Goal: Information Seeking & Learning: Learn about a topic

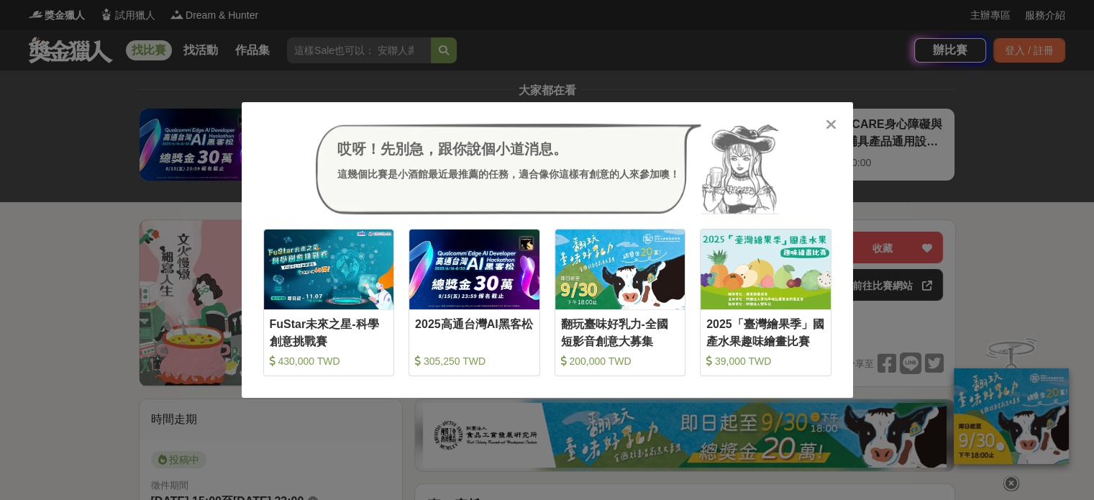
click at [831, 122] on icon at bounding box center [830, 124] width 11 height 14
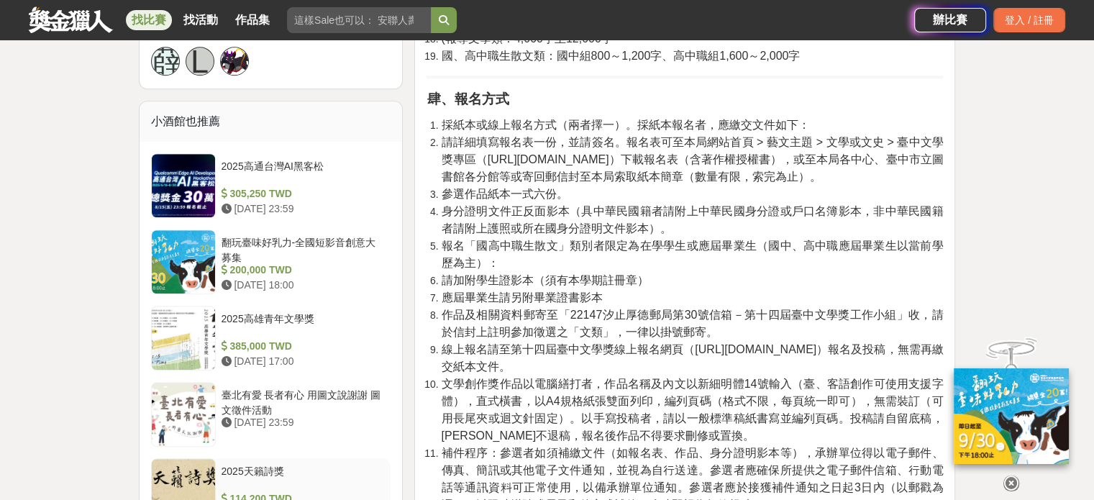
scroll to position [1078, 0]
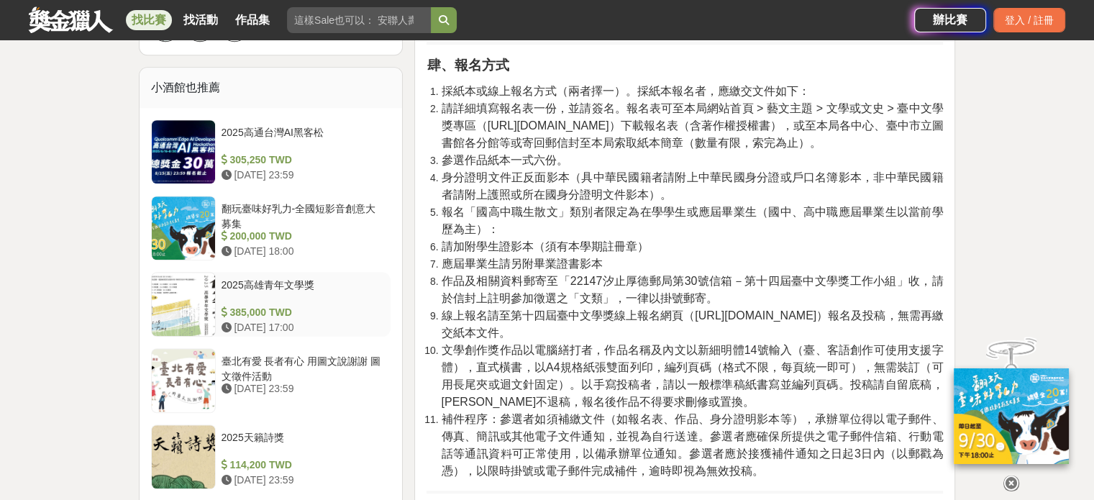
click at [178, 291] on div at bounding box center [183, 303] width 63 height 63
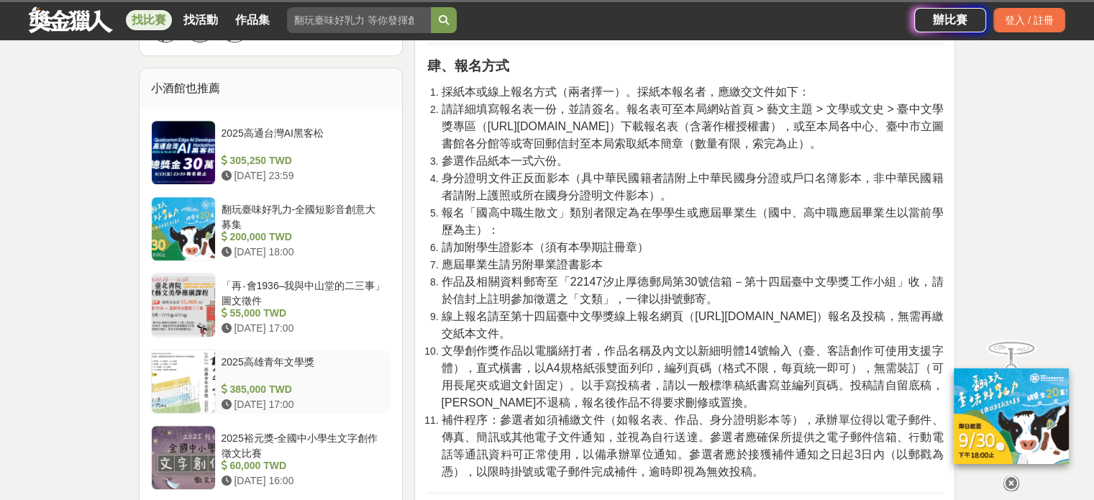
click at [252, 355] on div "2025高雄青年文學獎" at bounding box center [303, 367] width 164 height 27
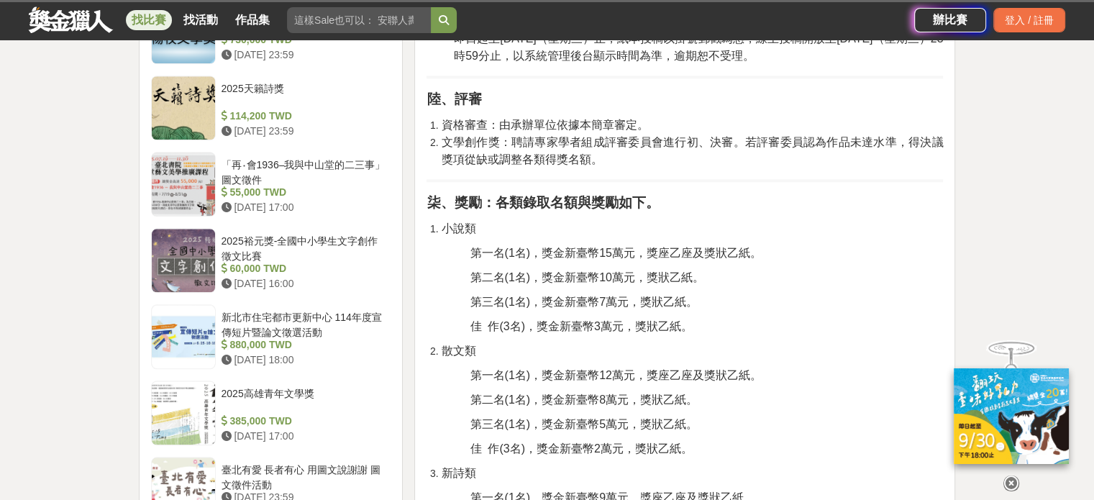
scroll to position [1582, 0]
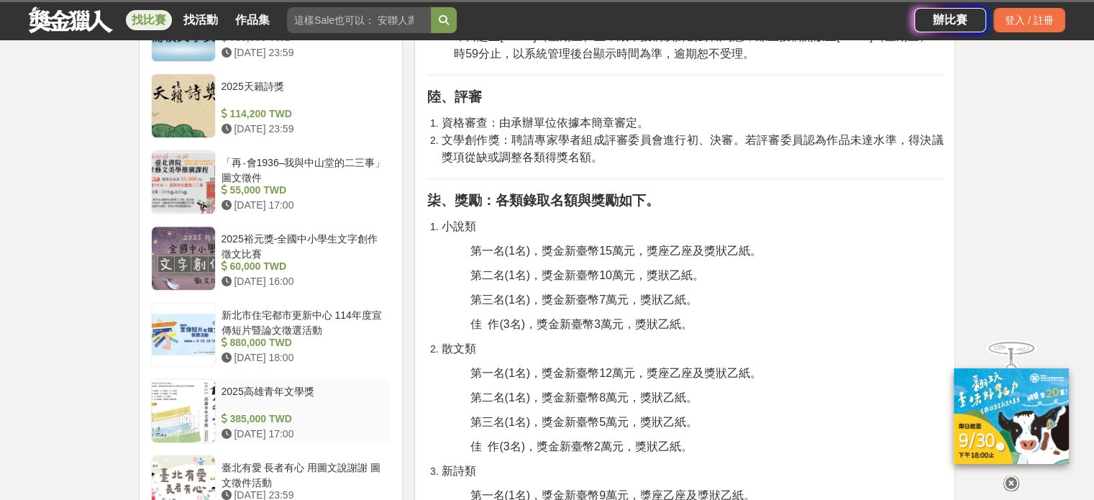
click at [187, 395] on div at bounding box center [183, 410] width 63 height 63
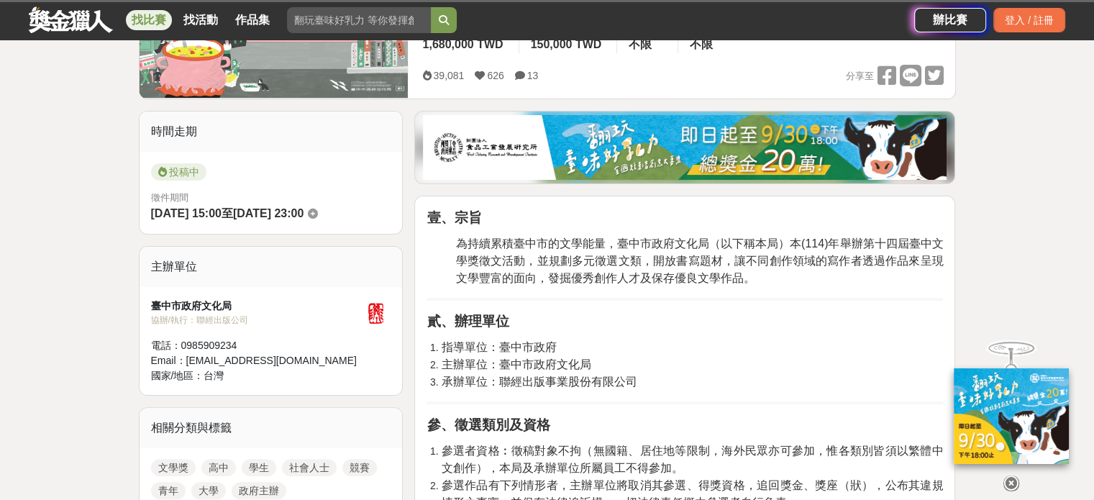
scroll to position [0, 0]
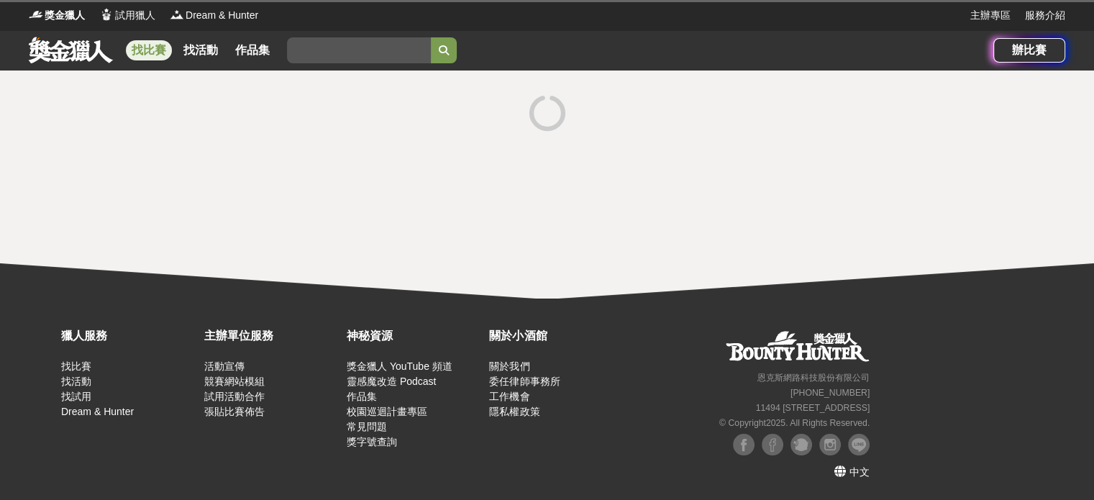
click at [156, 51] on link "找比賽" at bounding box center [149, 50] width 46 height 20
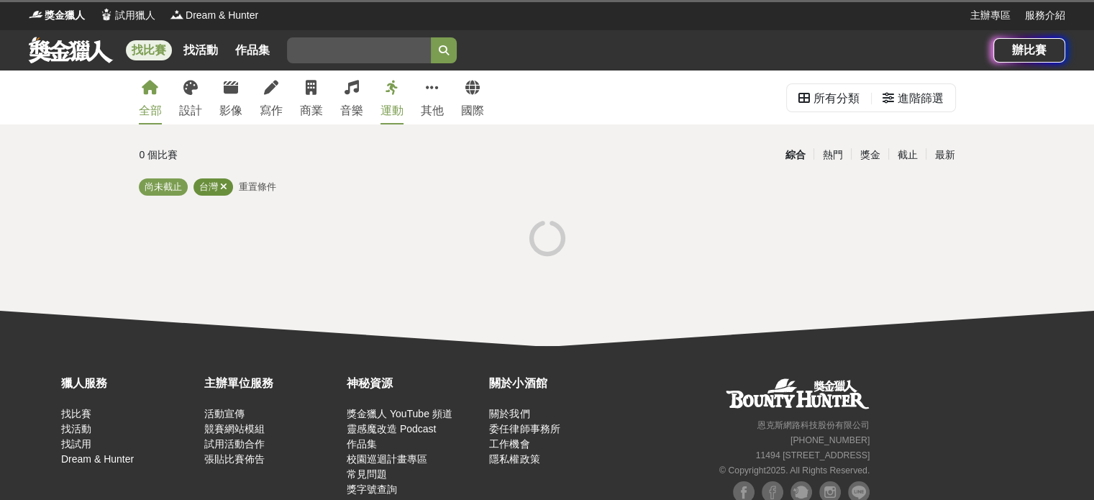
click at [224, 184] on icon at bounding box center [223, 186] width 7 height 9
click at [267, 84] on icon at bounding box center [271, 88] width 14 height 14
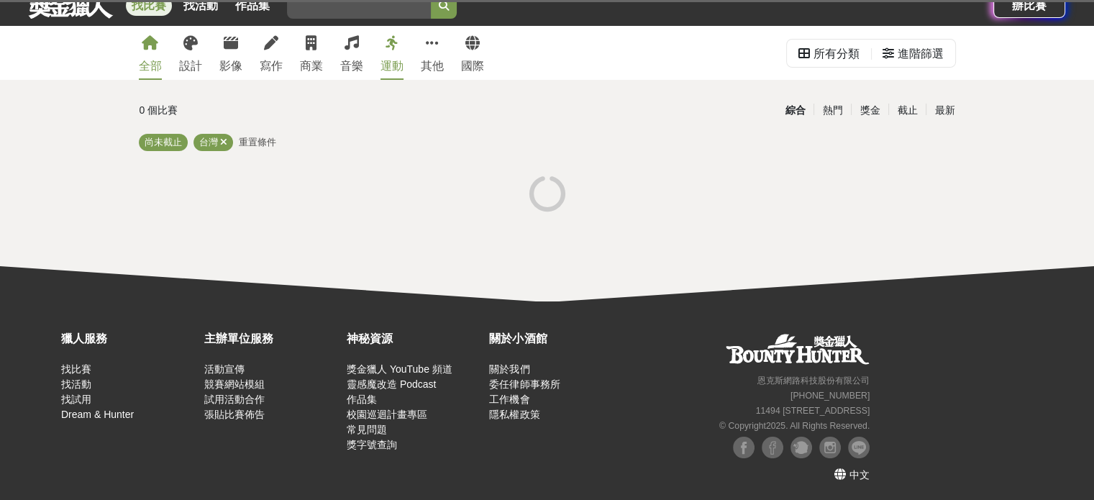
scroll to position [47, 0]
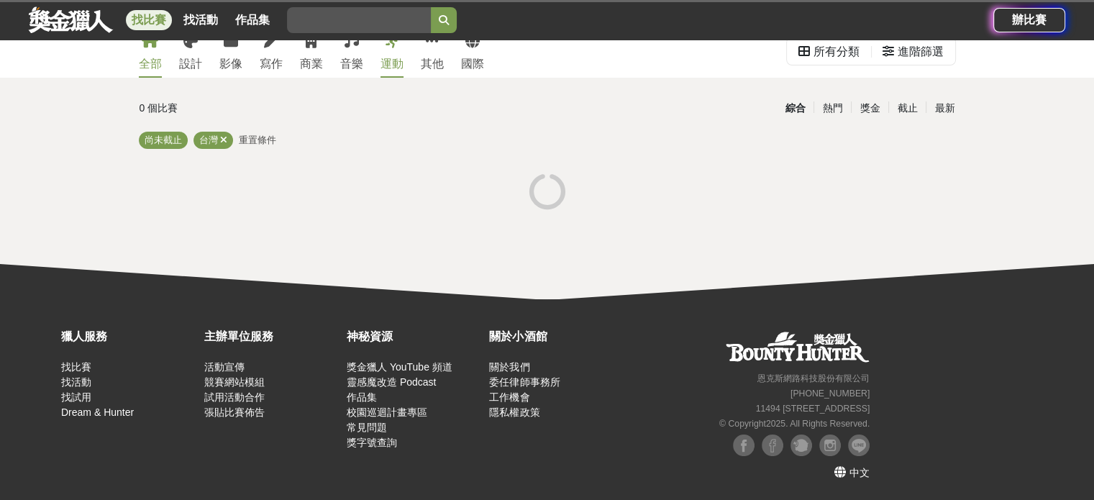
click at [77, 206] on div "全部 設計 影像 寫作 商業 音樂 運動 其他 國際 所有分類 進階篩選 0 個比賽 綜合 熱門 獎金 截止 最新 尚未截止 台灣 重置條件" at bounding box center [547, 161] width 1094 height 275
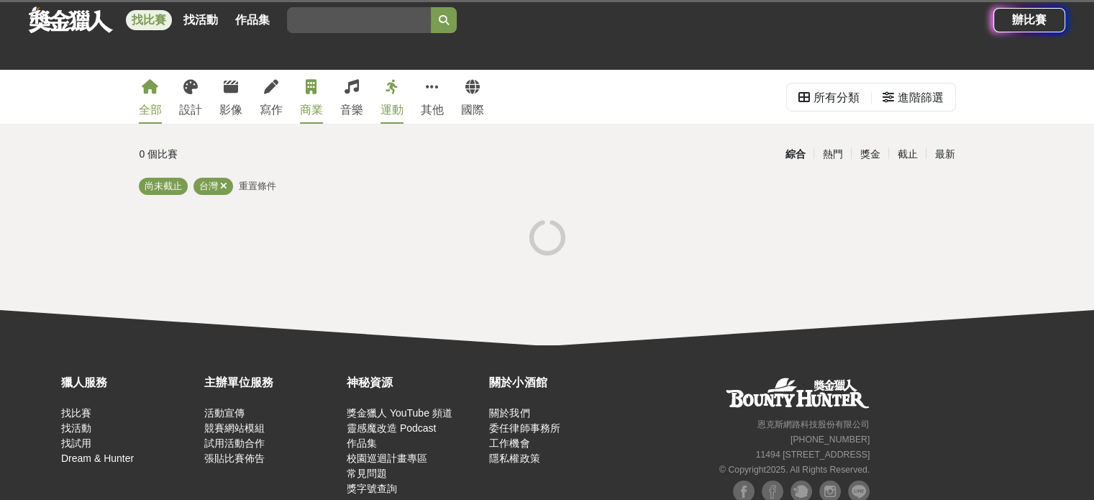
scroll to position [0, 0]
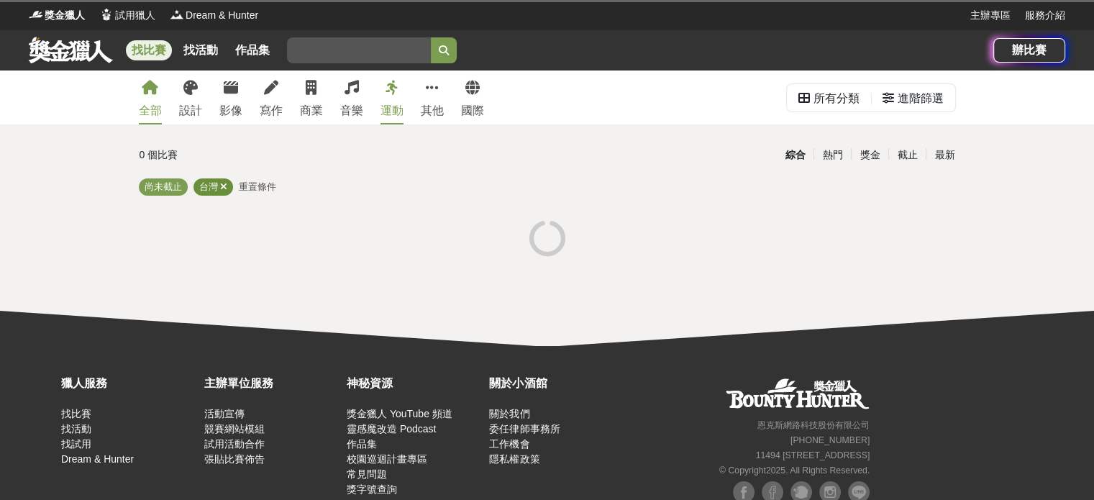
click at [222, 187] on icon at bounding box center [223, 186] width 7 height 9
click at [69, 46] on link at bounding box center [70, 49] width 87 height 27
click at [276, 84] on icon at bounding box center [271, 88] width 14 height 14
click at [201, 51] on link "找活動" at bounding box center [201, 50] width 46 height 20
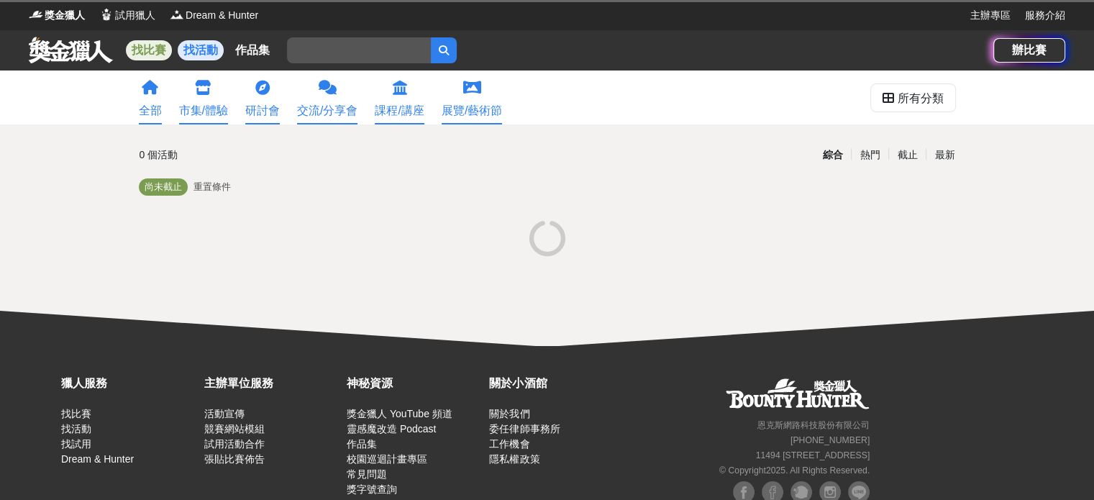
click at [141, 51] on link "找比賽" at bounding box center [149, 50] width 46 height 20
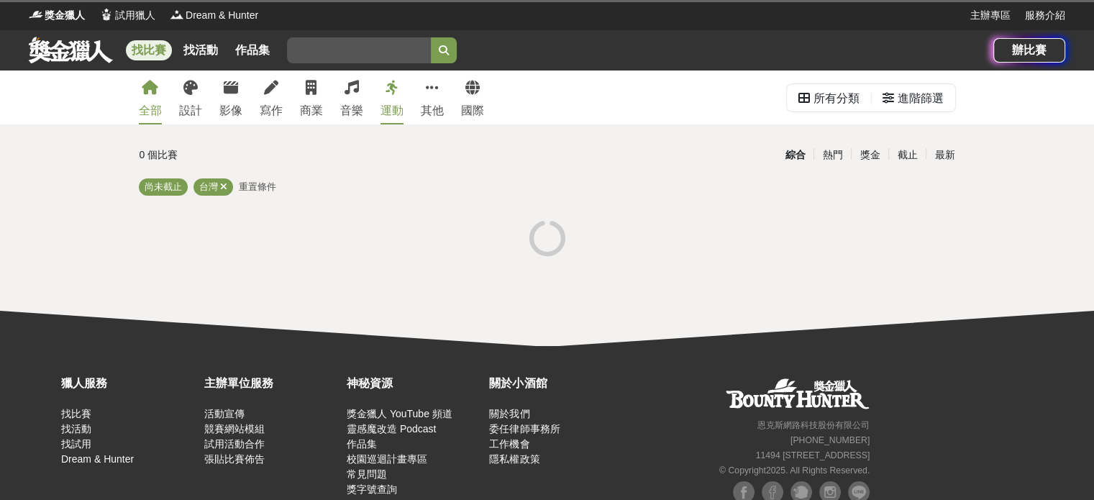
click at [324, 60] on input "search" at bounding box center [359, 50] width 144 height 26
click at [795, 108] on div "所有分類" at bounding box center [829, 97] width 84 height 27
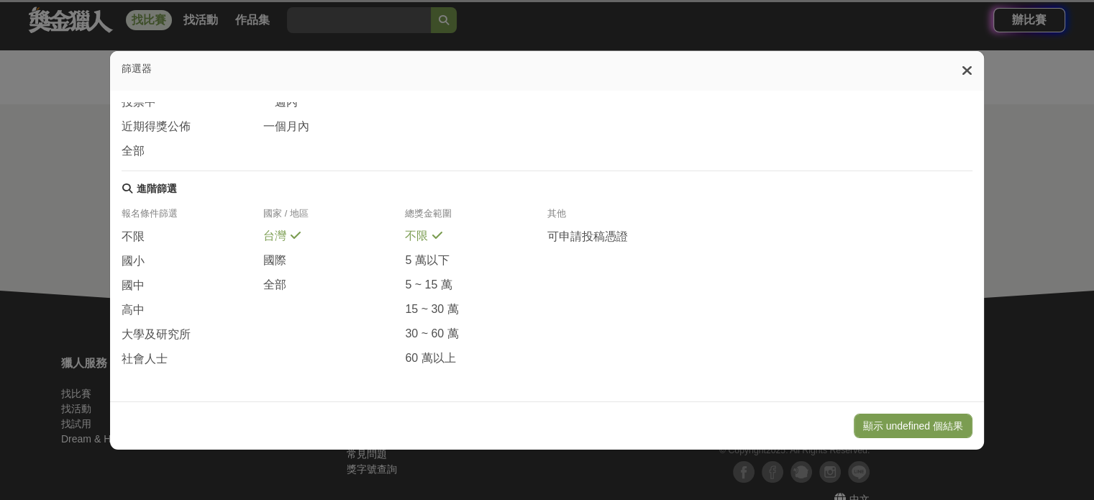
scroll to position [47, 0]
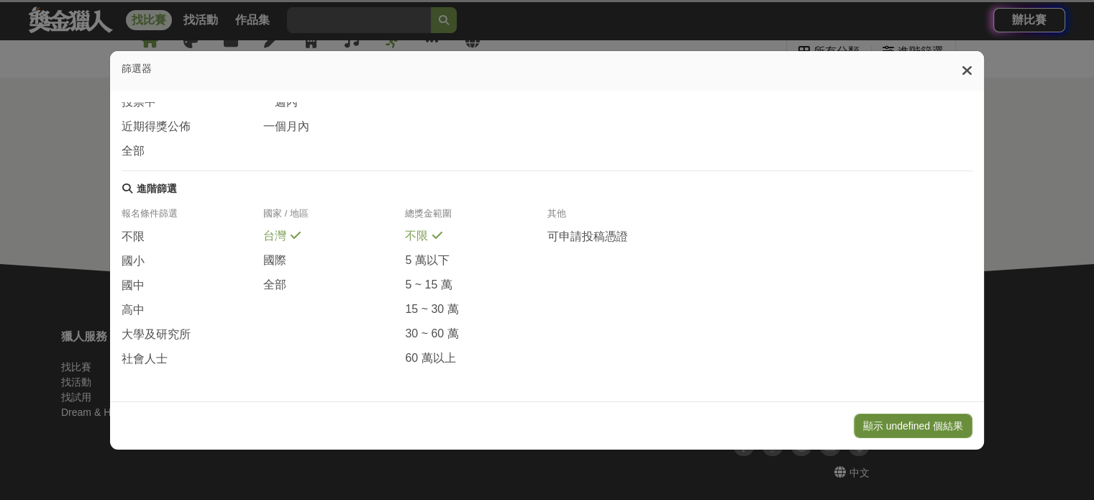
click at [892, 431] on button "顯示 undefined 個結果" at bounding box center [912, 425] width 119 height 24
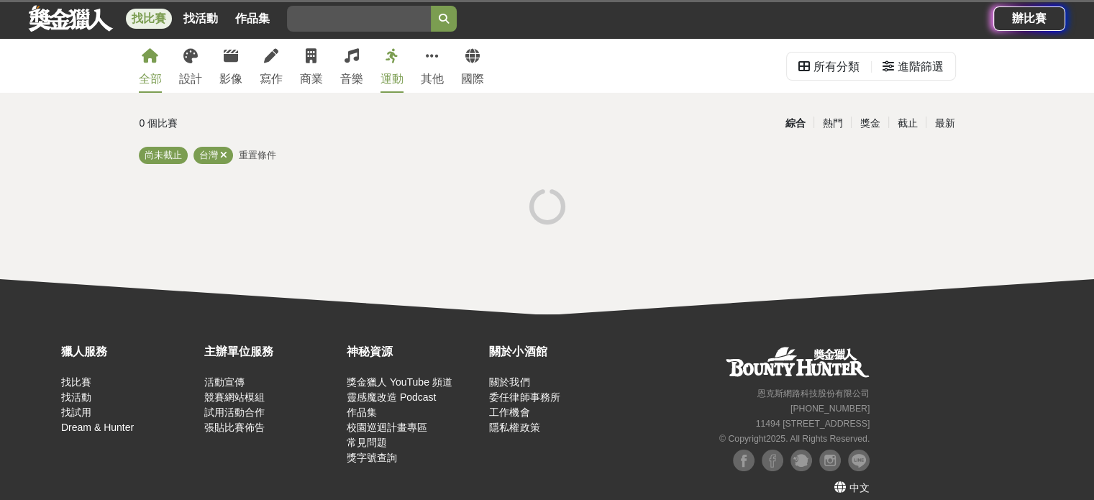
scroll to position [47, 0]
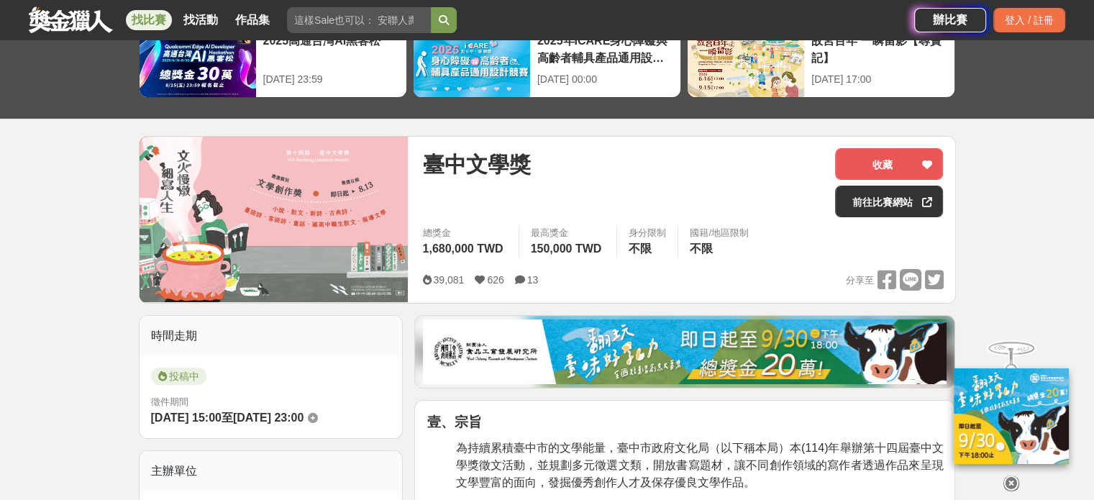
scroll to position [72, 0]
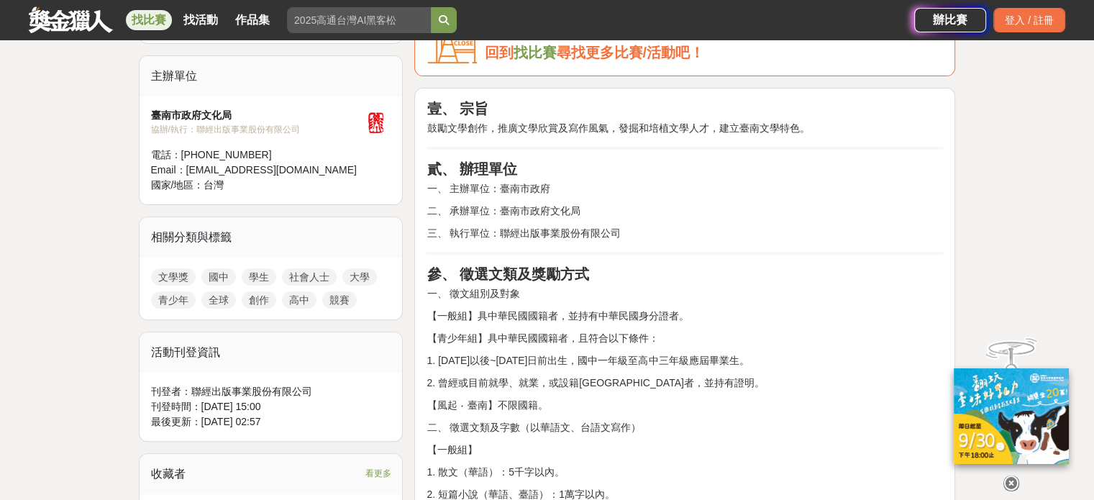
scroll to position [575, 0]
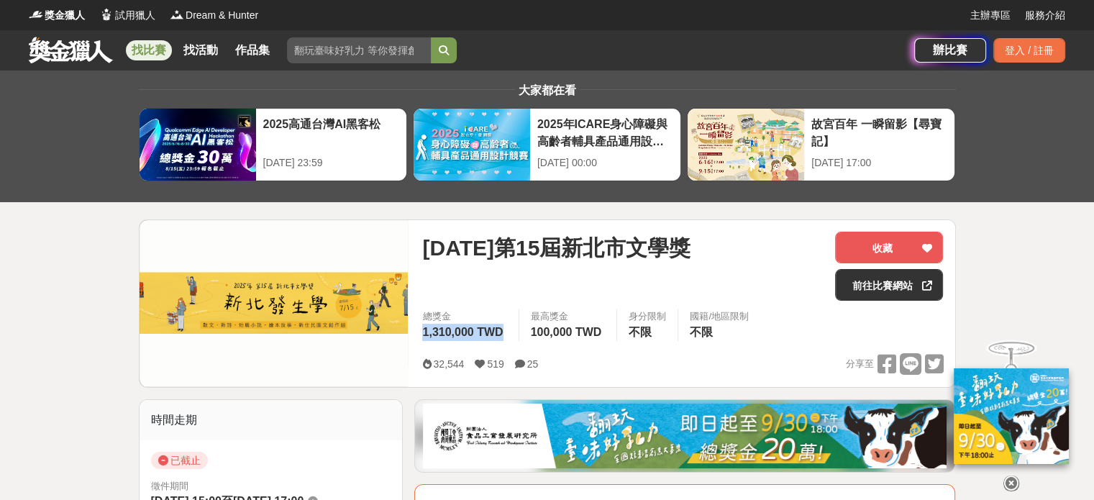
drag, startPoint x: 421, startPoint y: 330, endPoint x: 504, endPoint y: 339, distance: 83.8
click at [504, 339] on div "總獎金 1,310,000 TWD" at bounding box center [464, 325] width 107 height 32
click at [485, 302] on div "[DATE]第15屆新北市文學獎 收藏 前往[GEOGRAPHIC_DATA]" at bounding box center [682, 270] width 521 height 78
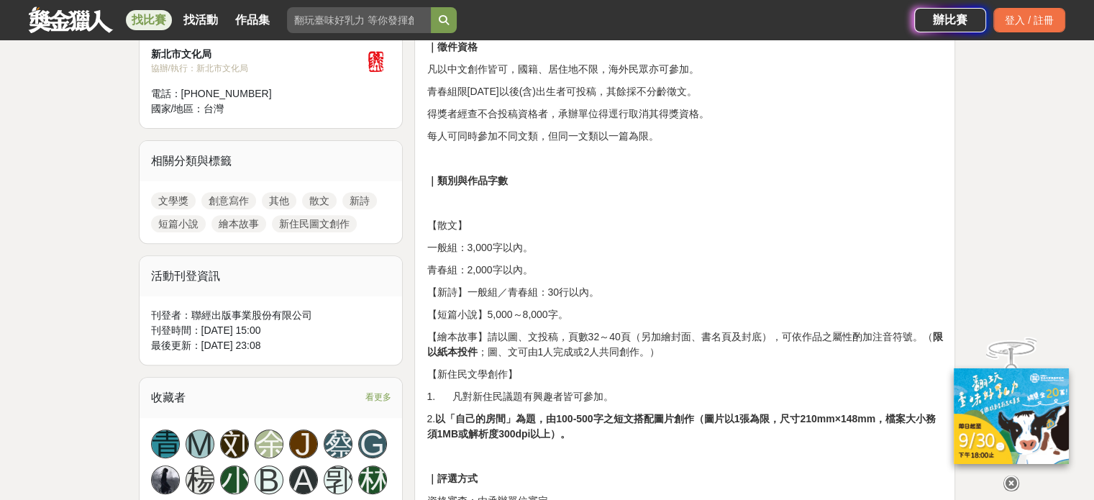
scroll to position [431, 0]
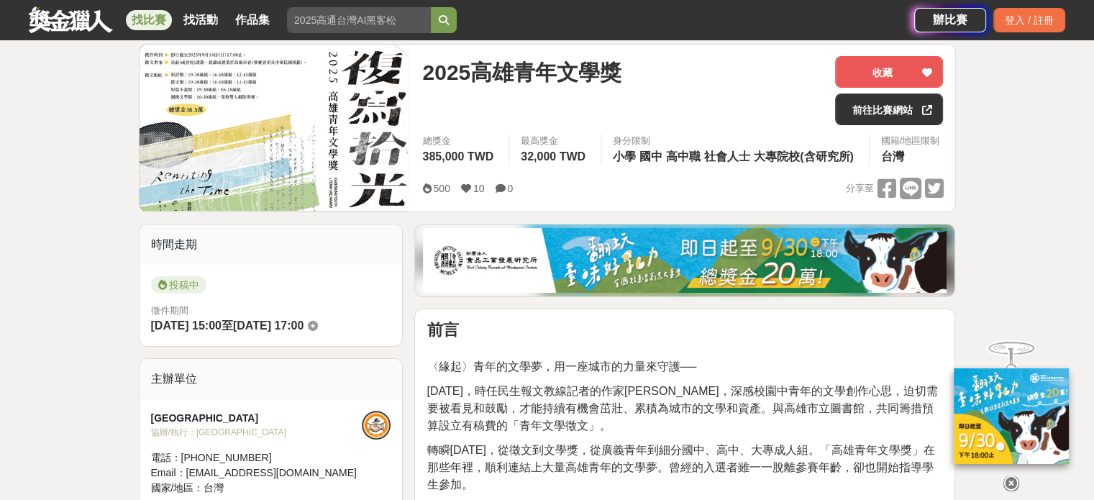
scroll to position [72, 0]
